Goal: Information Seeking & Learning: Learn about a topic

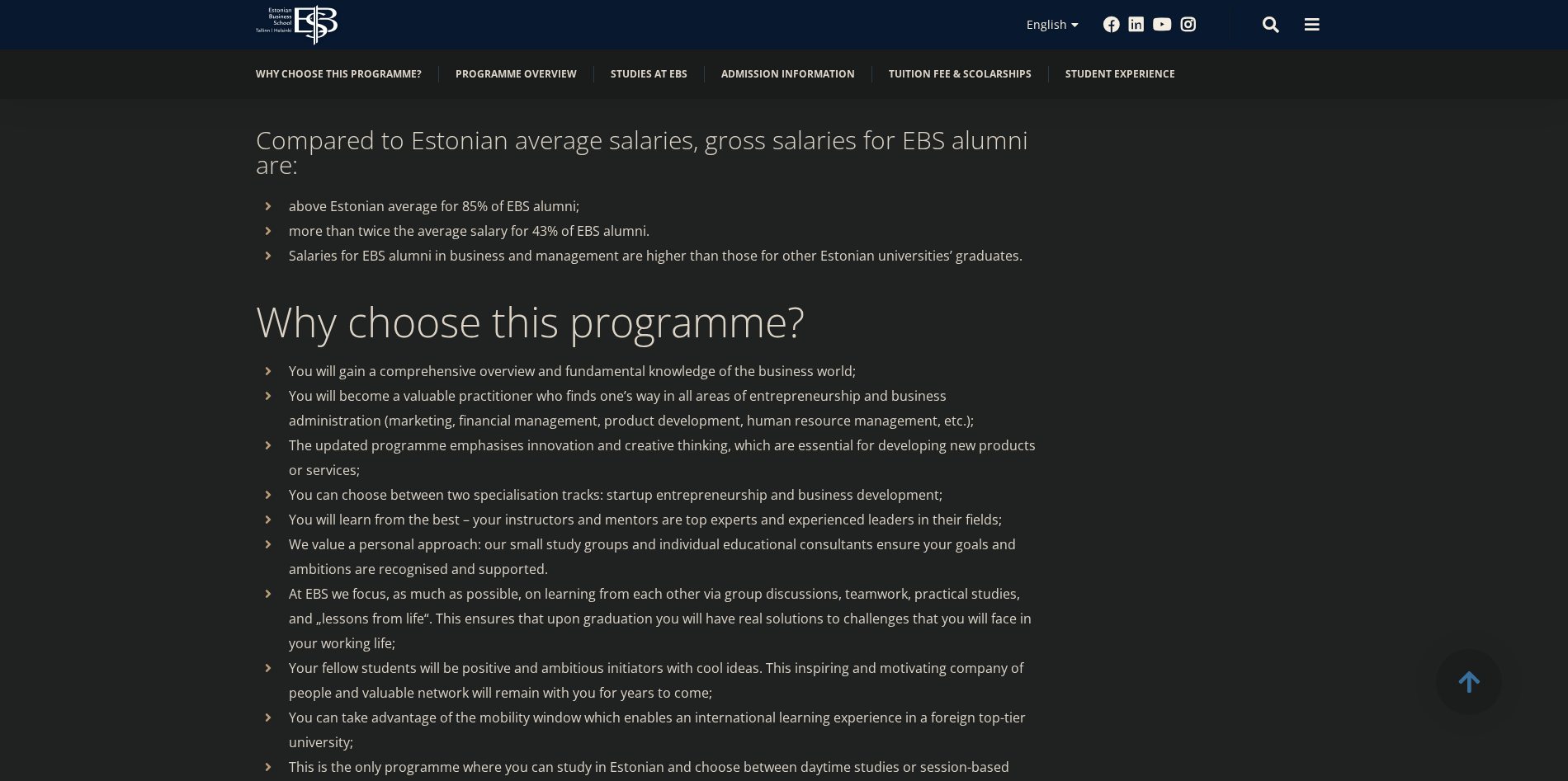
scroll to position [1006, 0]
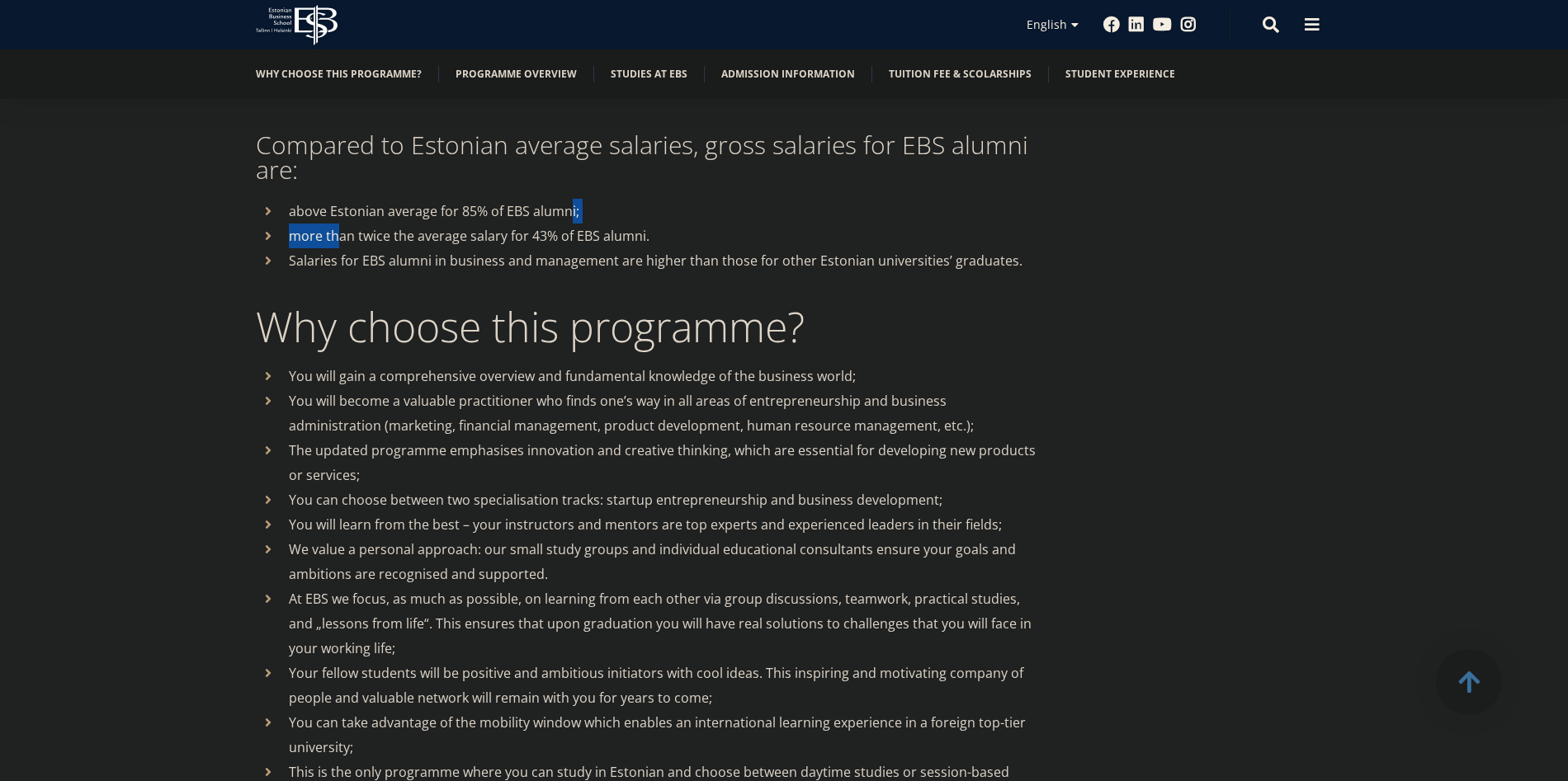
drag, startPoint x: 368, startPoint y: 245, endPoint x: 568, endPoint y: 214, distance: 202.4
click at [568, 214] on ul "above Estonian average for 85% of EBS alumni; more than twice the average salar…" at bounding box center [647, 236] width 784 height 74
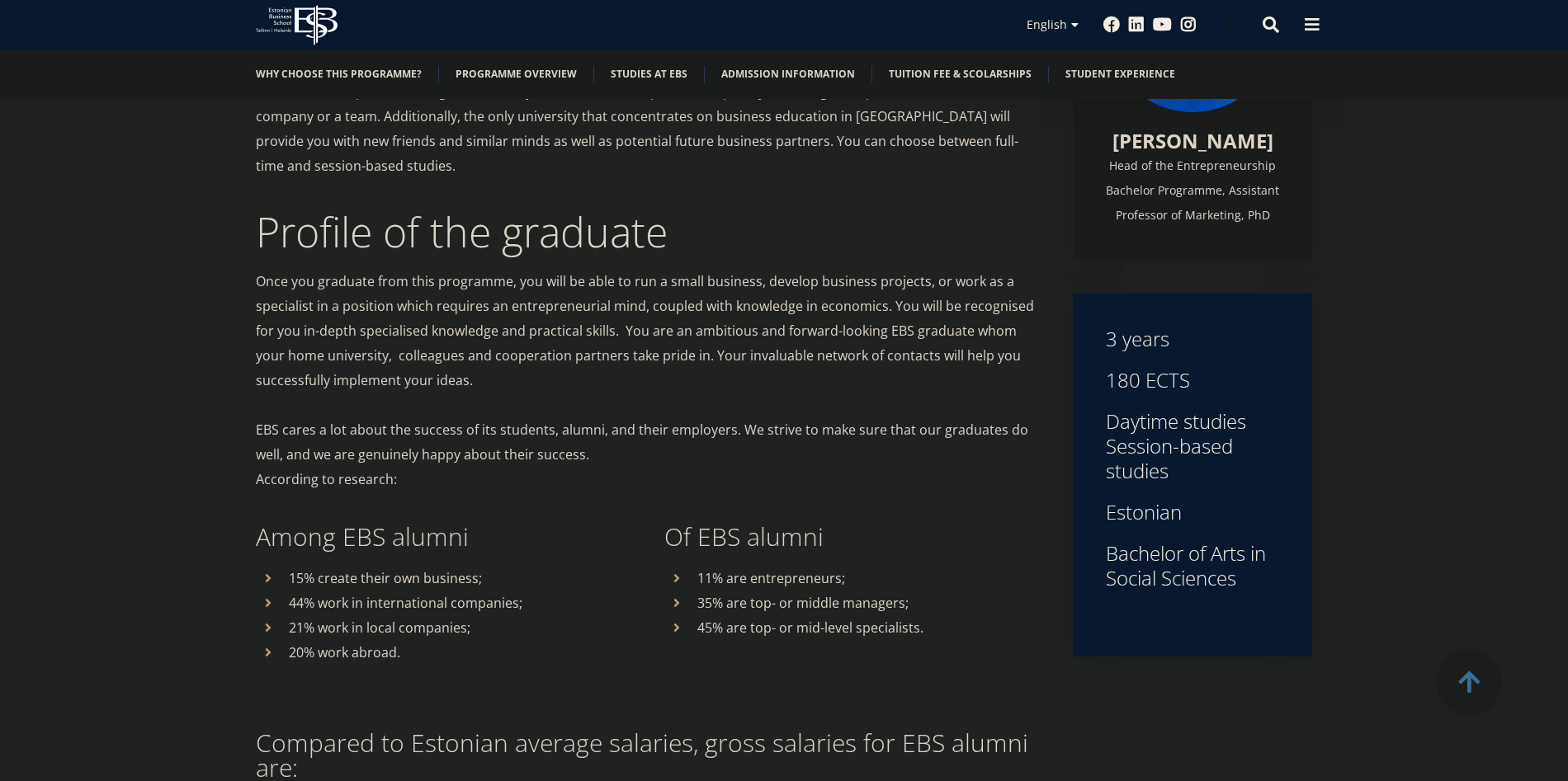
scroll to position [413, 0]
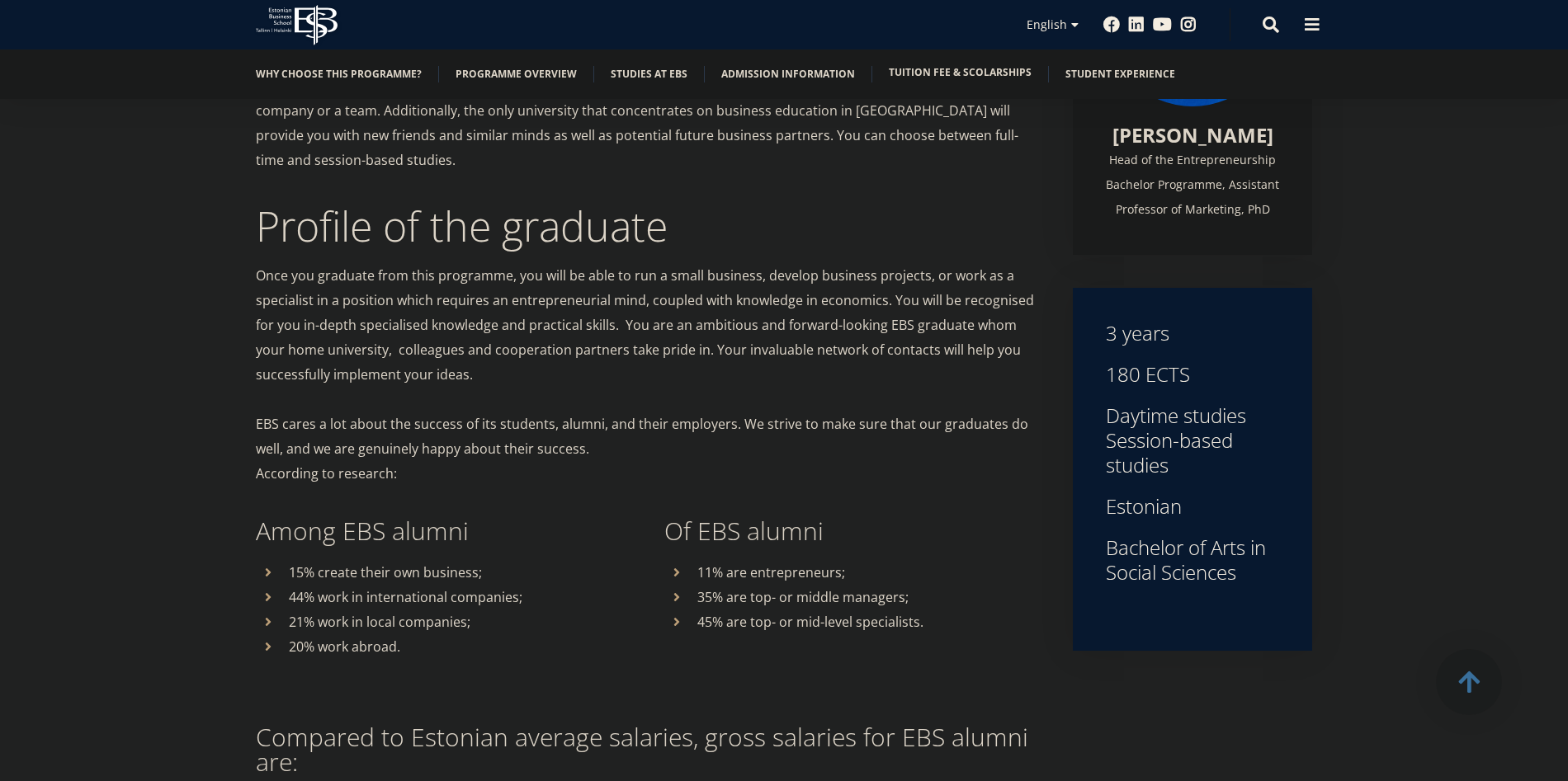
click at [942, 76] on link "Tuition fee & scolarships" at bounding box center [959, 72] width 142 height 17
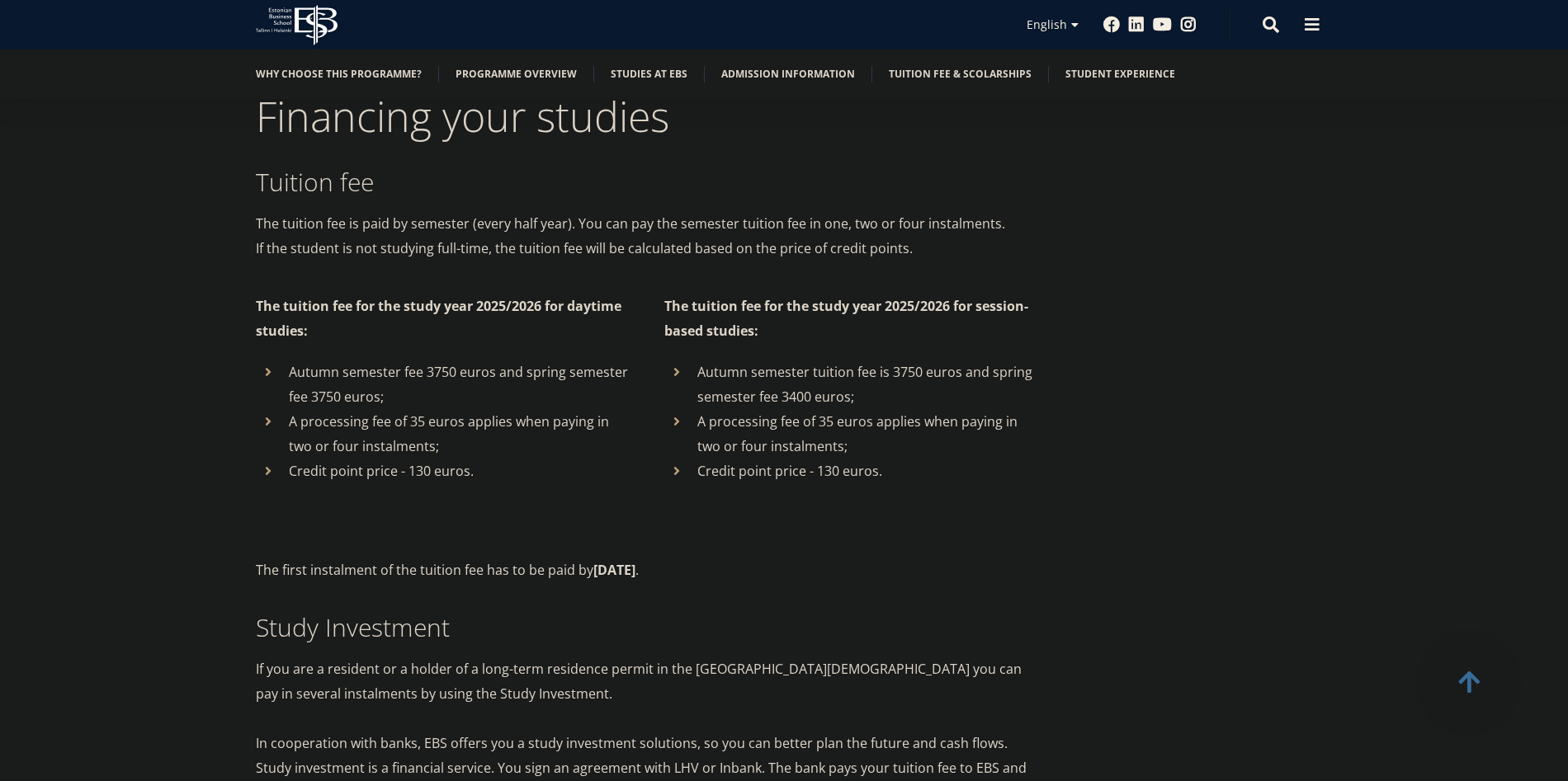
scroll to position [8849, 0]
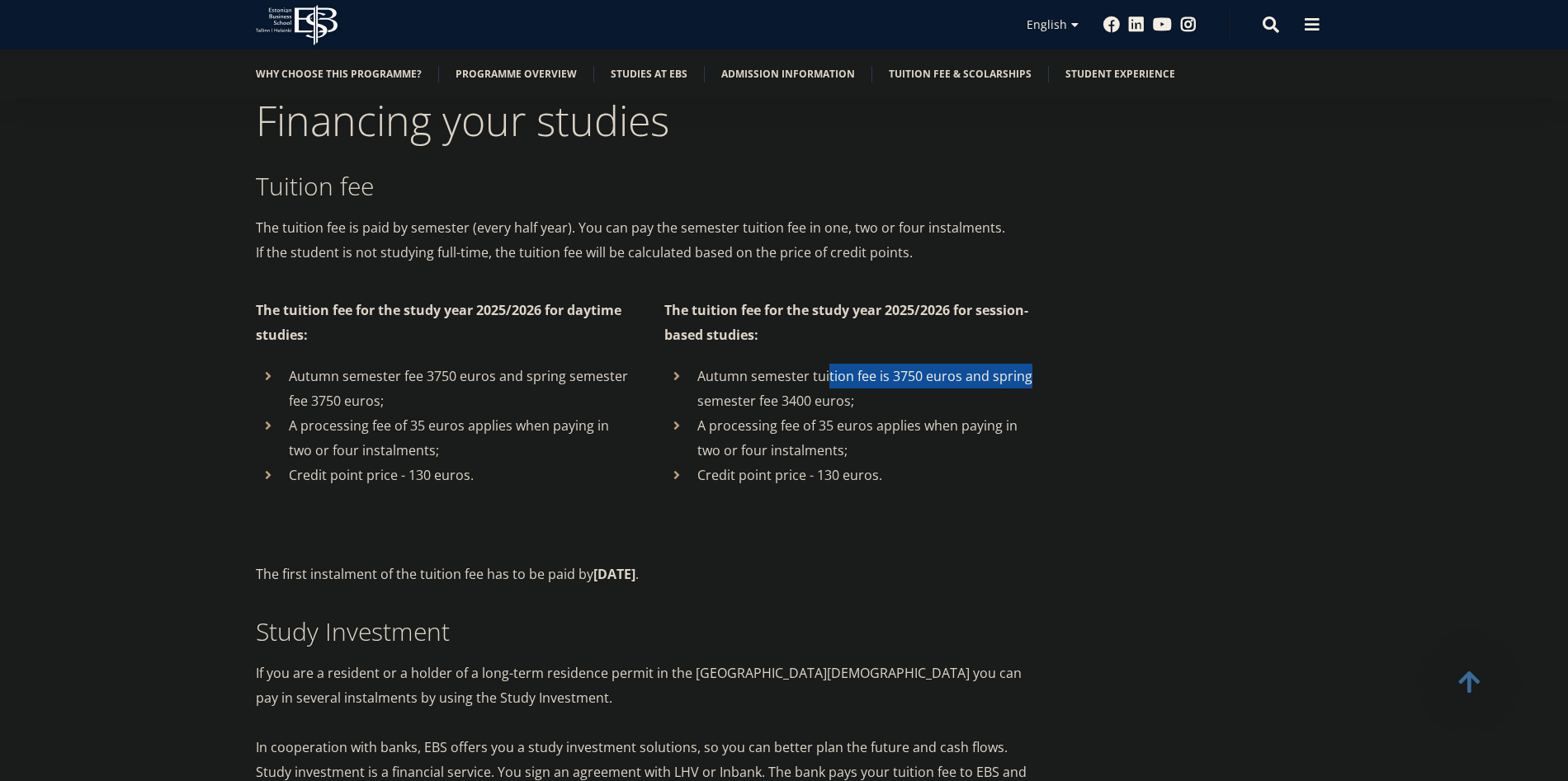
drag, startPoint x: 828, startPoint y: 354, endPoint x: 1047, endPoint y: 346, distance: 219.1
click at [1047, 346] on div "Financing your studies Tuition fee The tuition fee is paid by semester (every h…" at bounding box center [784, 688] width 1188 height 1175
drag, startPoint x: 727, startPoint y: 377, endPoint x: 997, endPoint y: 378, distance: 270.0
click at [999, 377] on li "Autumn semester tuition fee is 3750 euros and spring semester fee 3400 euros;" at bounding box center [851, 389] width 376 height 49
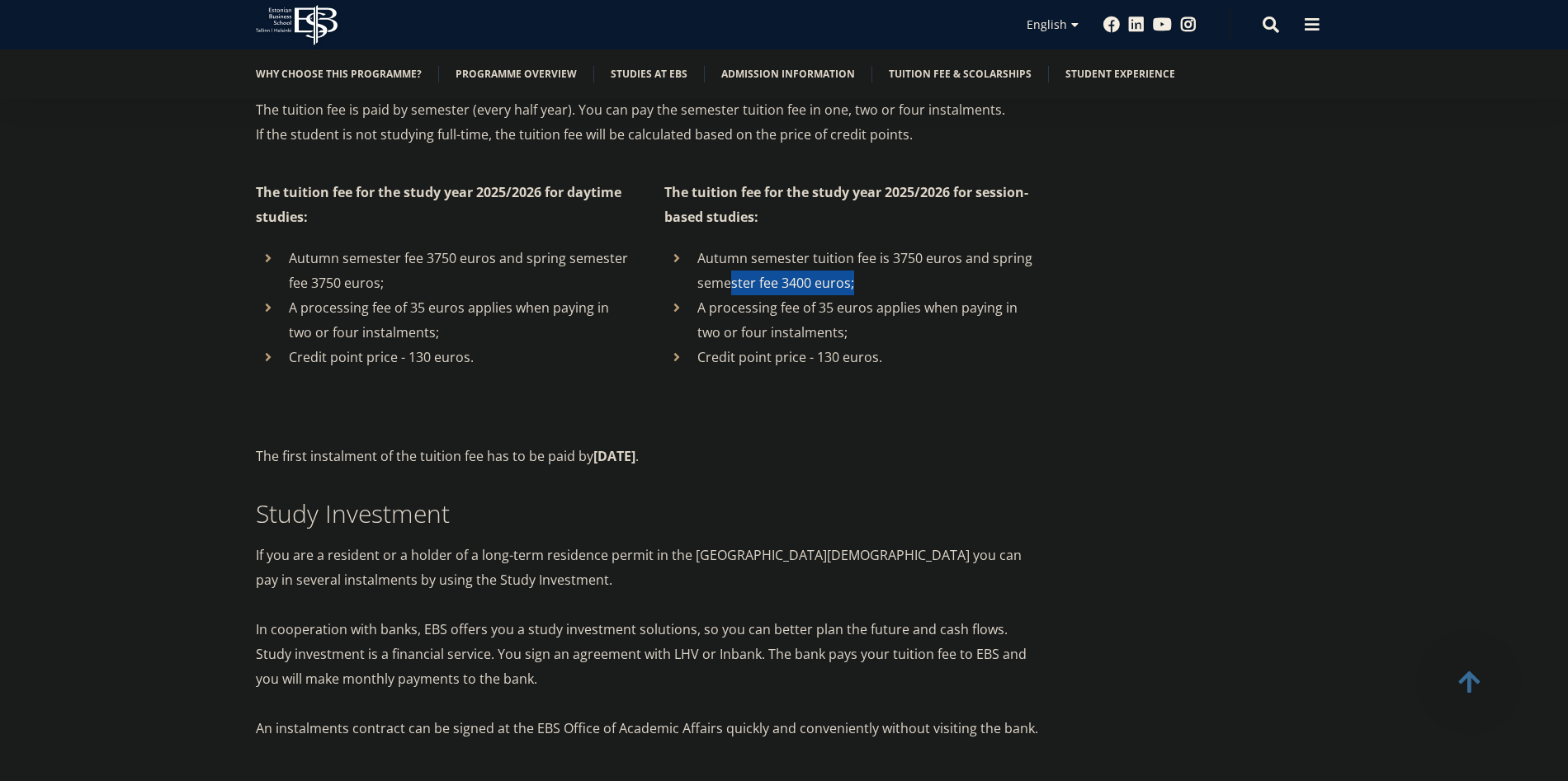
scroll to position [8966, 0]
drag, startPoint x: 520, startPoint y: 433, endPoint x: 720, endPoint y: 425, distance: 200.2
click at [722, 445] on p "The first instalment of the tuition fee has to be paid by August 25 ." at bounding box center [647, 457] width 784 height 25
click at [720, 445] on p "The first instalment of the tuition fee has to be paid by August 25 ." at bounding box center [647, 457] width 784 height 25
drag, startPoint x: 409, startPoint y: 431, endPoint x: 621, endPoint y: 423, distance: 212.2
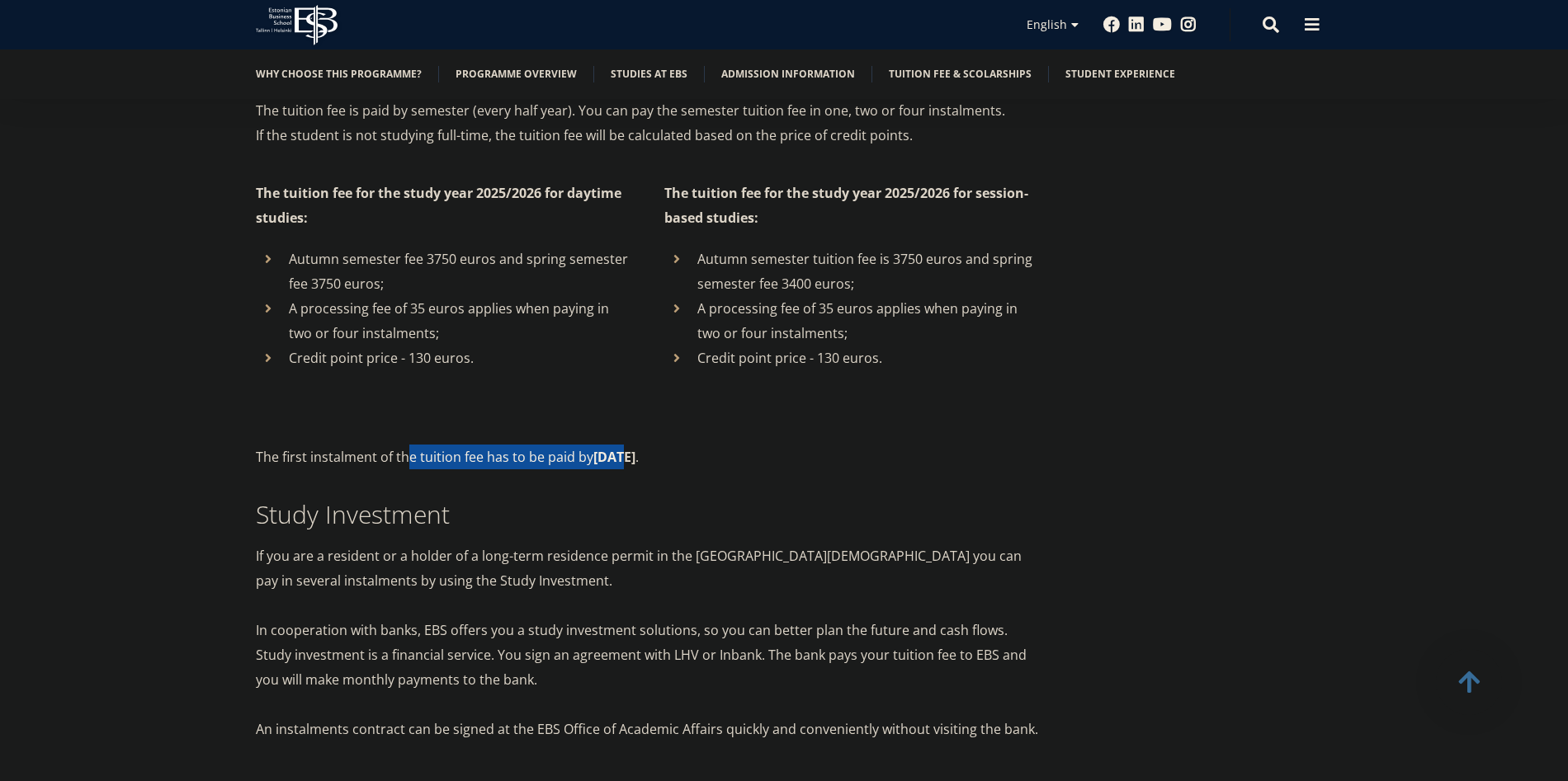
click at [622, 445] on p "The first instalment of the tuition fee has to be paid by August 25 ." at bounding box center [647, 457] width 784 height 25
click at [621, 448] on strong "August 25" at bounding box center [615, 456] width 42 height 18
drag, startPoint x: 661, startPoint y: 431, endPoint x: 167, endPoint y: 442, distance: 494.1
click at [167, 442] on div "Financing your studies Tuition fee The tuition fee is paid by semester (every h…" at bounding box center [784, 570] width 1568 height 1307
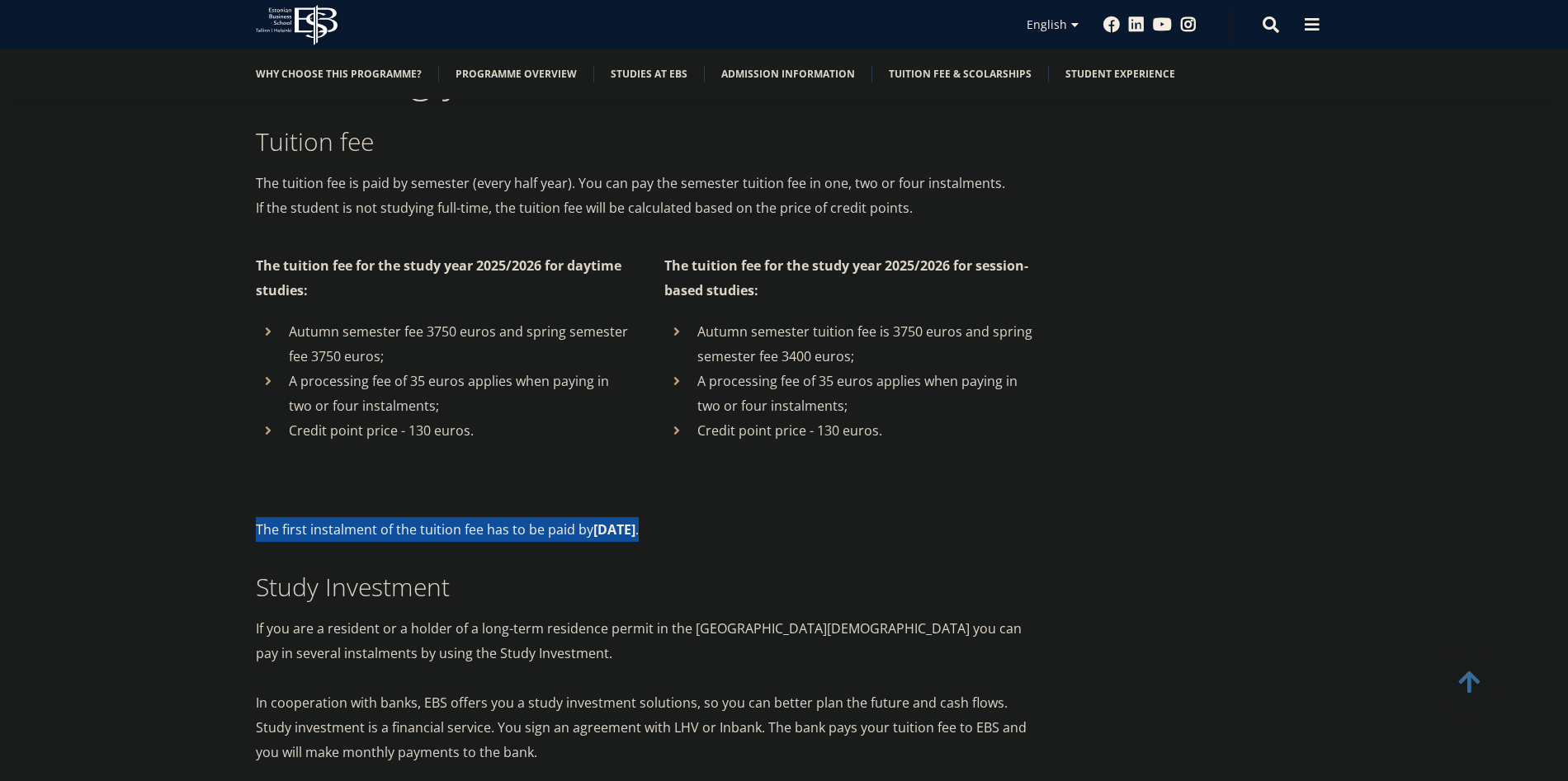
scroll to position [8844, 0]
